Goal: Information Seeking & Learning: Learn about a topic

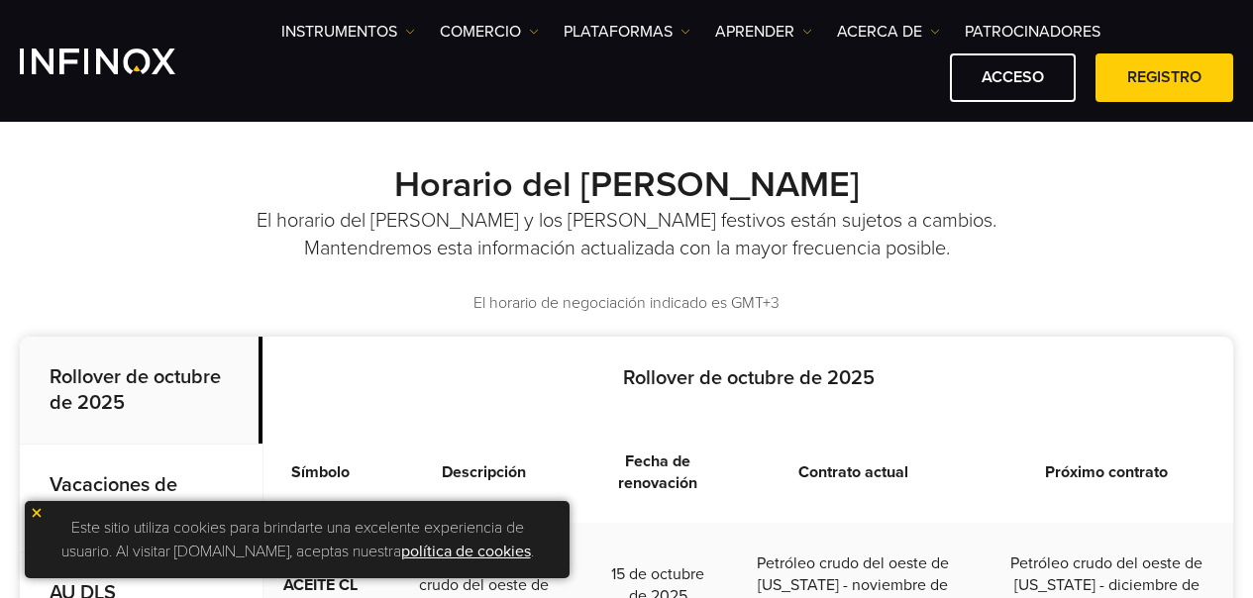
scroll to position [253, 0]
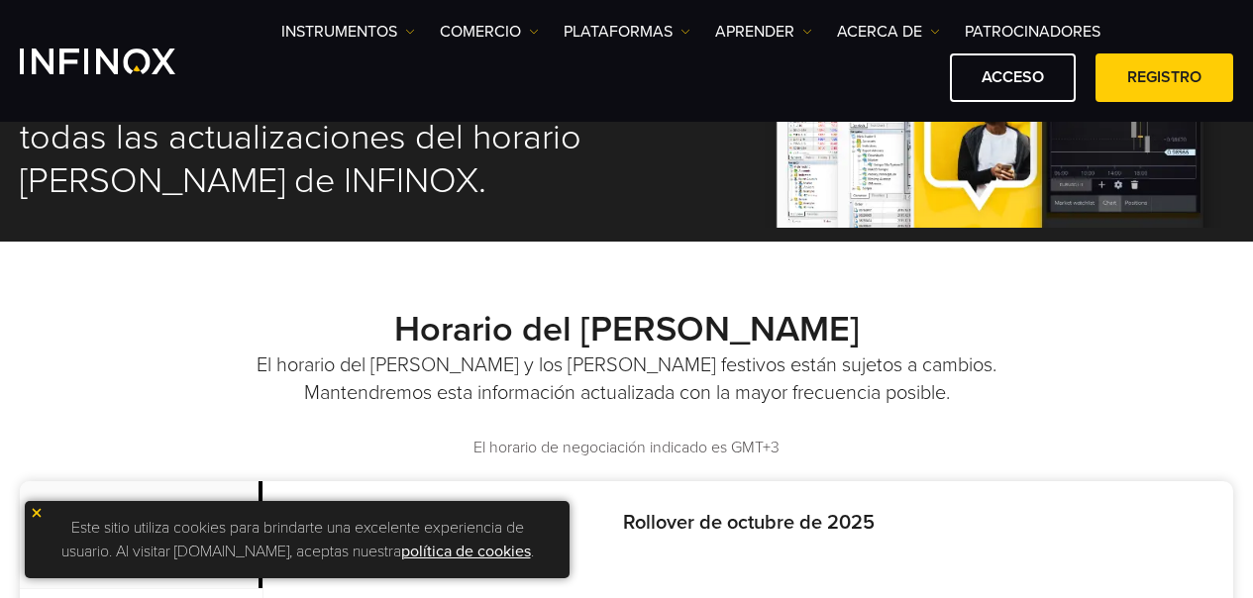
click at [1156, 369] on div "Horario del mercado El horario del mercado y los días festivos están sujetos a …" at bounding box center [627, 384] width 1214 height 152
click at [616, 32] on font "PLATAFORMAS" at bounding box center [618, 32] width 109 height 20
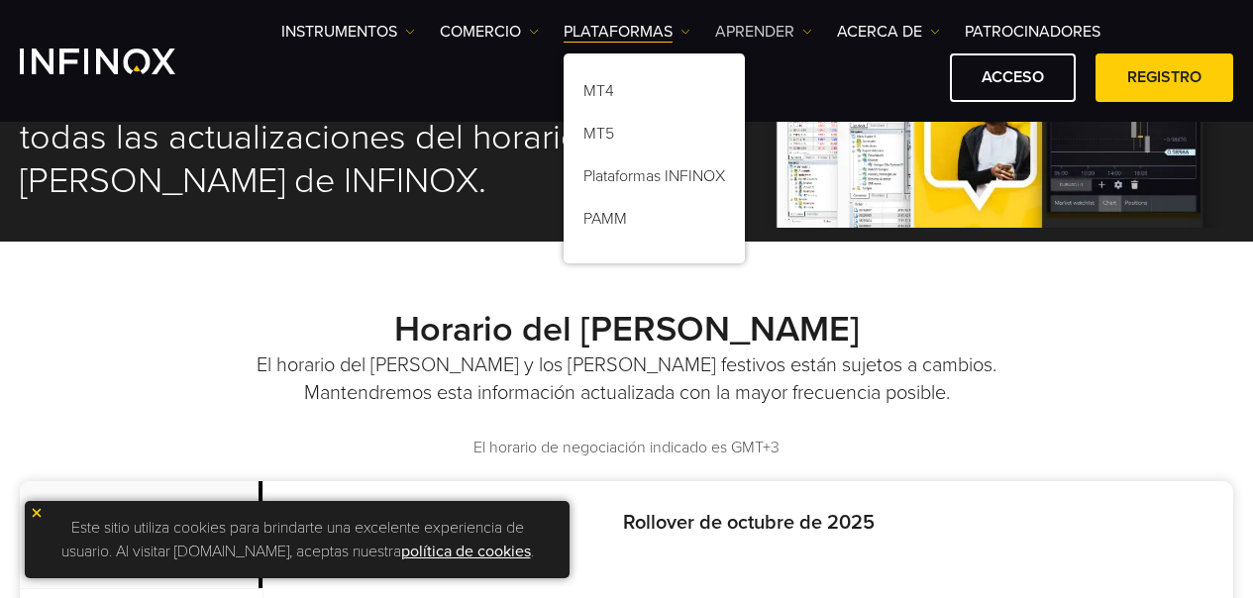
click at [749, 29] on font "Aprender" at bounding box center [754, 32] width 79 height 20
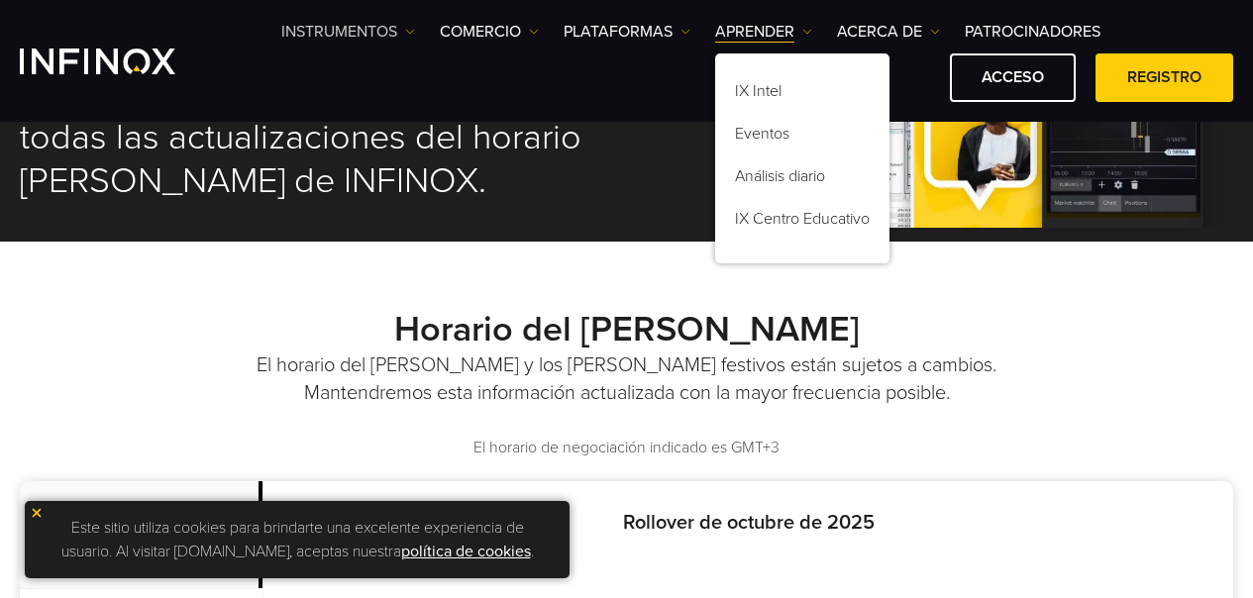
click at [344, 36] on font "Instrumentos" at bounding box center [339, 32] width 116 height 20
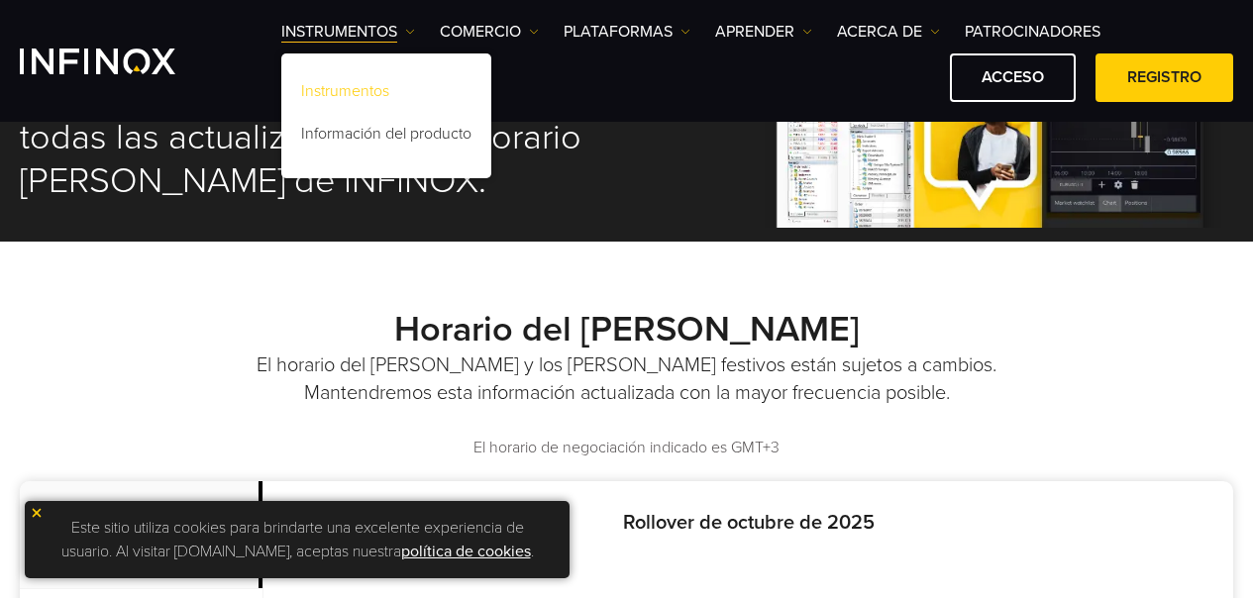
click at [376, 89] on font "Instrumentos" at bounding box center [345, 91] width 88 height 20
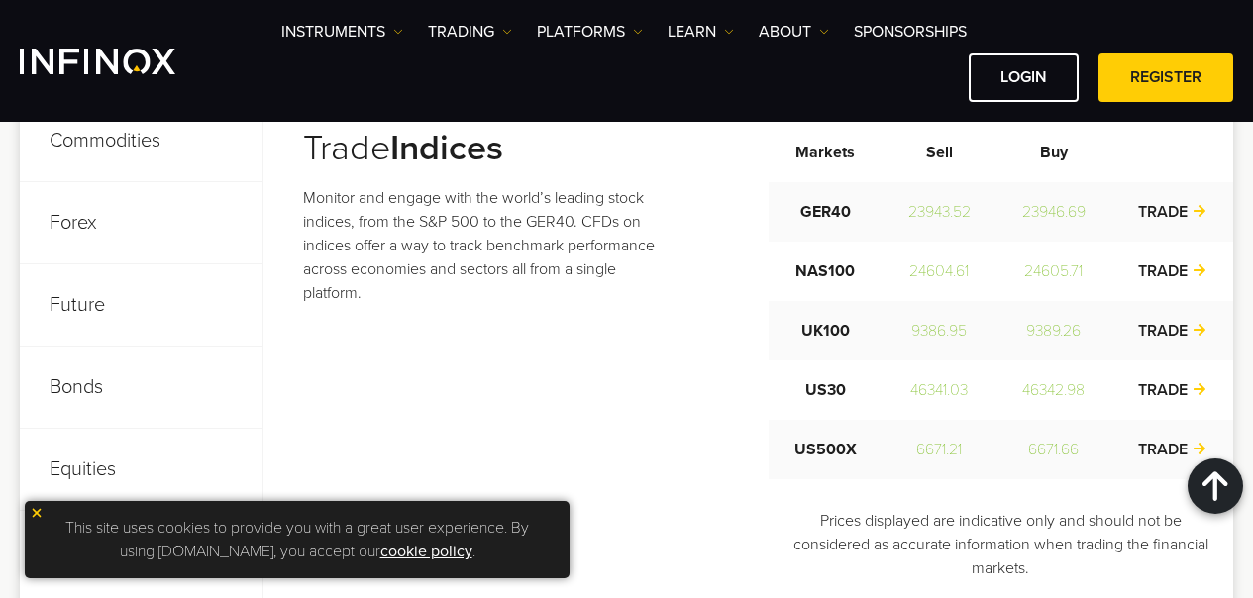
scroll to position [866, 0]
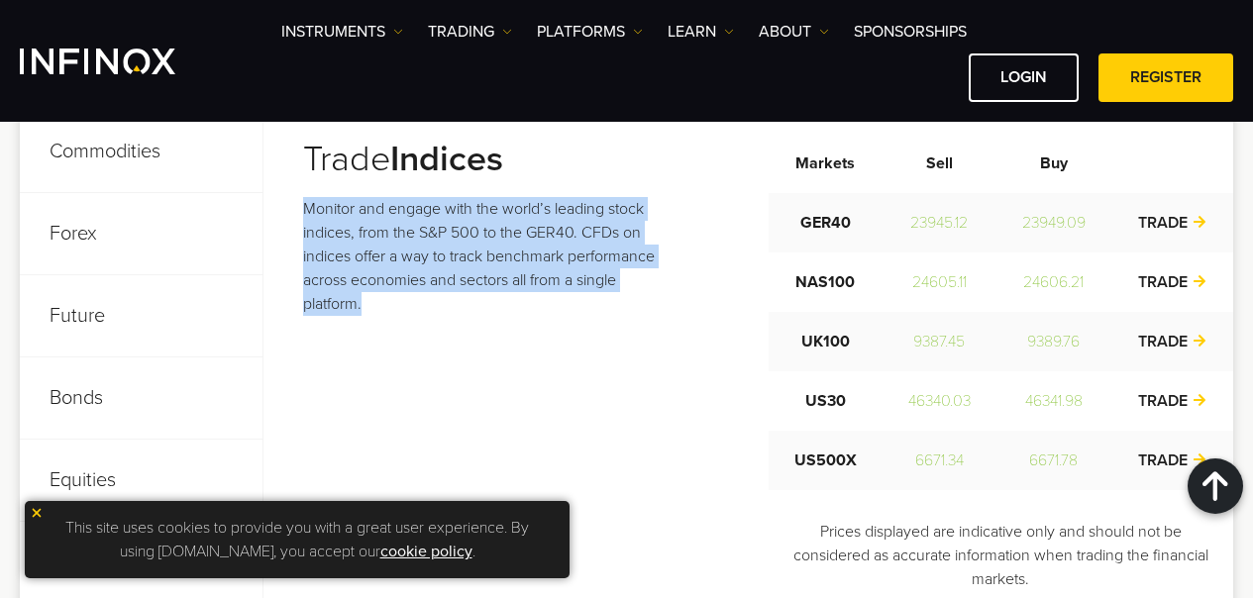
drag, startPoint x: 303, startPoint y: 204, endPoint x: 675, endPoint y: 306, distance: 385.3
click at [675, 306] on p "Monitor and engage with the world’s leading stock indices, from the S&P 500 to …" at bounding box center [489, 256] width 373 height 119
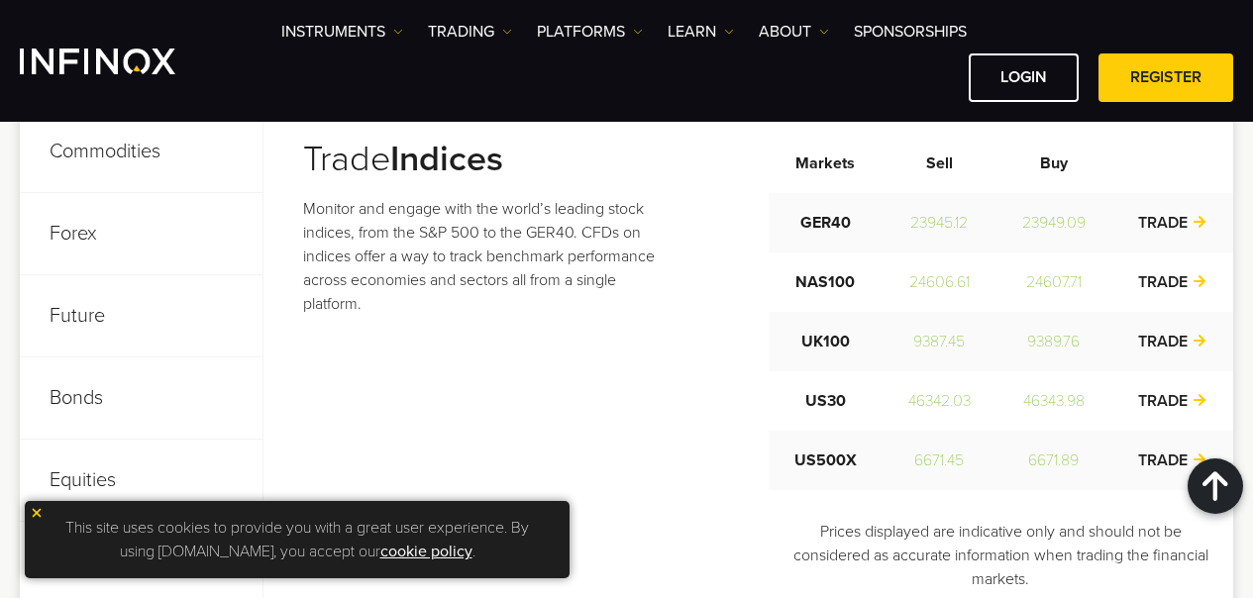
click at [730, 409] on div "Trade Indices Monitor and engage with the world’s leading stock indices, from t…" at bounding box center [768, 347] width 930 height 519
click at [911, 36] on link "SPONSORSHIPS" at bounding box center [910, 32] width 113 height 24
click at [897, 29] on link "SPONSORSHIPS" at bounding box center [910, 32] width 113 height 24
click at [898, 29] on link "SPONSORSHIPS" at bounding box center [910, 32] width 113 height 24
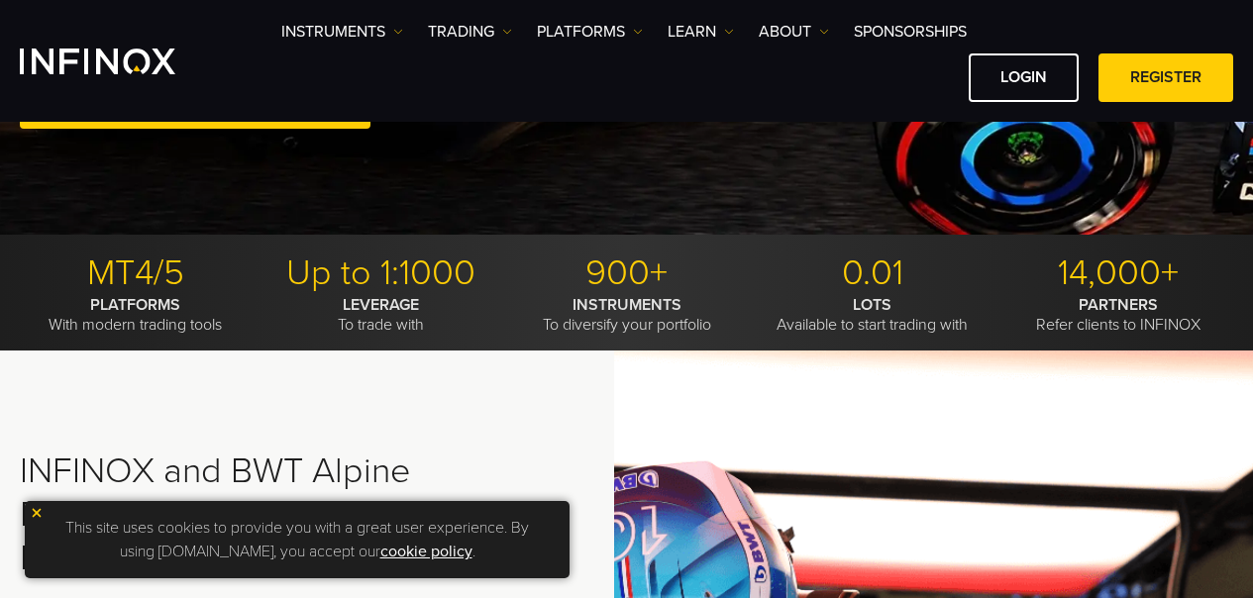
scroll to position [469, 0]
